Goal: Find specific page/section: Find specific page/section

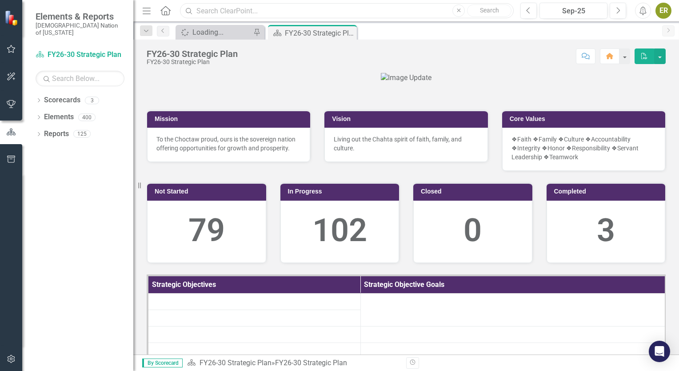
click at [245, 11] on input "text" at bounding box center [347, 11] width 334 height 16
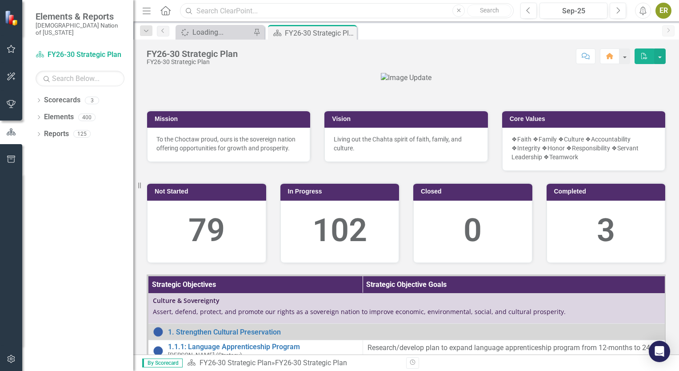
type input "d"
click at [37, 132] on icon "Dropdown" at bounding box center [39, 134] width 6 height 5
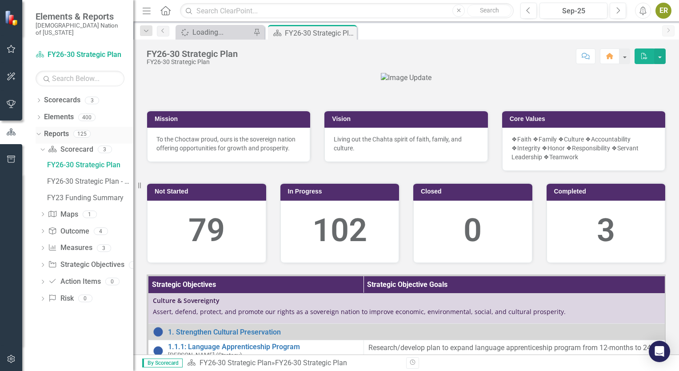
click at [37, 130] on icon "Dropdown" at bounding box center [37, 133] width 5 height 6
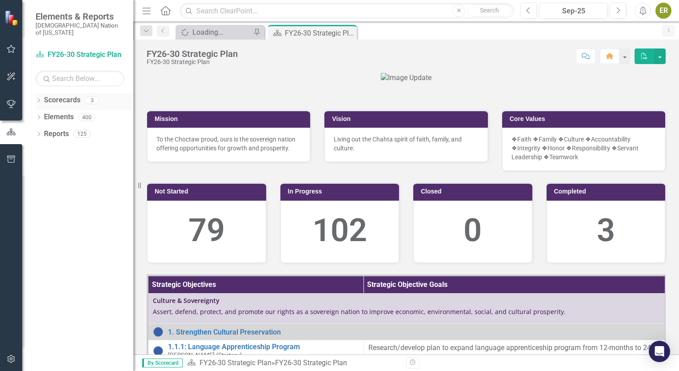
click at [37, 99] on icon "Dropdown" at bounding box center [39, 101] width 6 height 5
click at [37, 97] on icon "Dropdown" at bounding box center [37, 100] width 5 height 6
click at [12, 44] on button "button" at bounding box center [11, 49] width 20 height 19
